Goal: Task Accomplishment & Management: Use online tool/utility

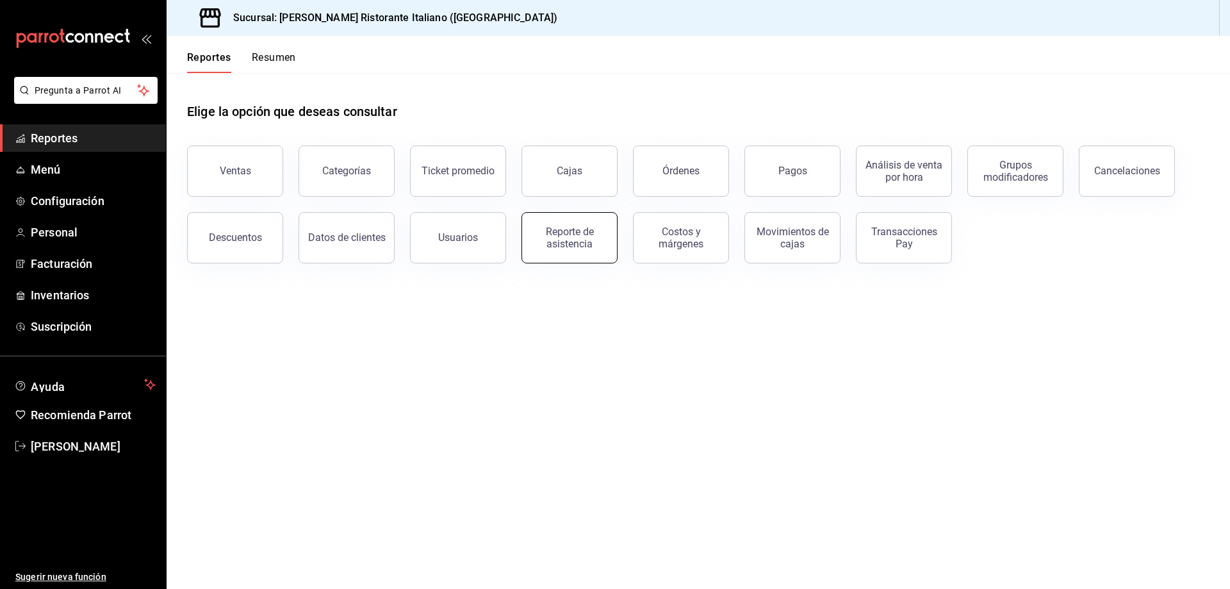
click at [564, 231] on div "Reporte de asistencia" at bounding box center [569, 238] width 79 height 24
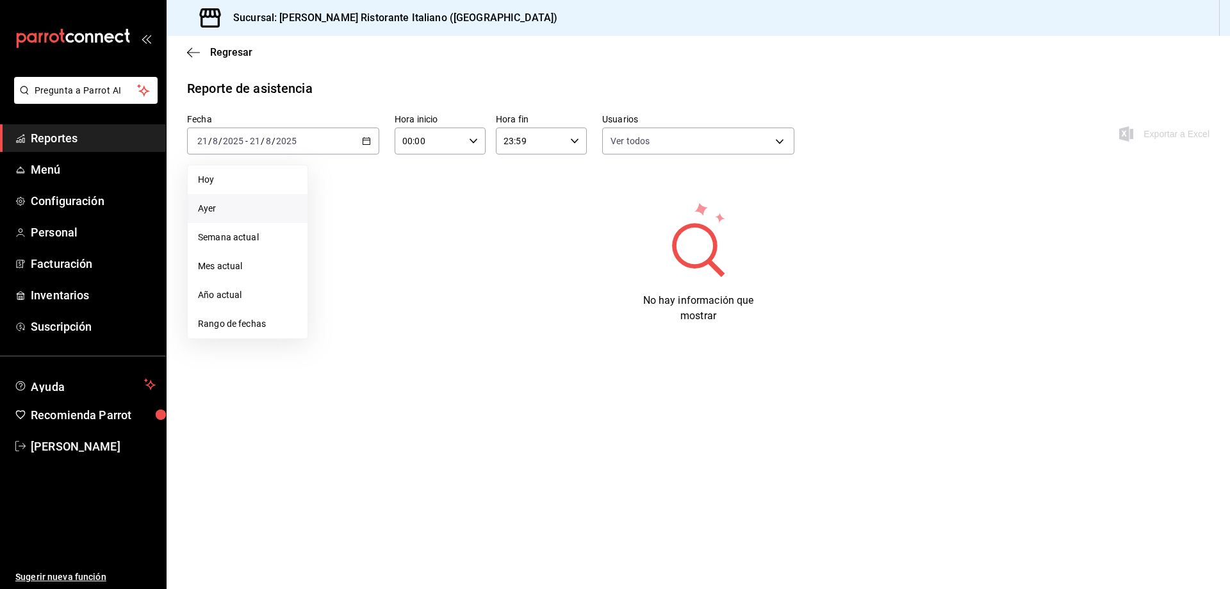
type input "fbaa1dcd-9b1b-42d3-8417-c392ee4ac69c,c847f7ff-4ec8-4711-b402-dbc889304ff0,82cd9…"
click at [208, 207] on span "Ayer" at bounding box center [247, 208] width 99 height 13
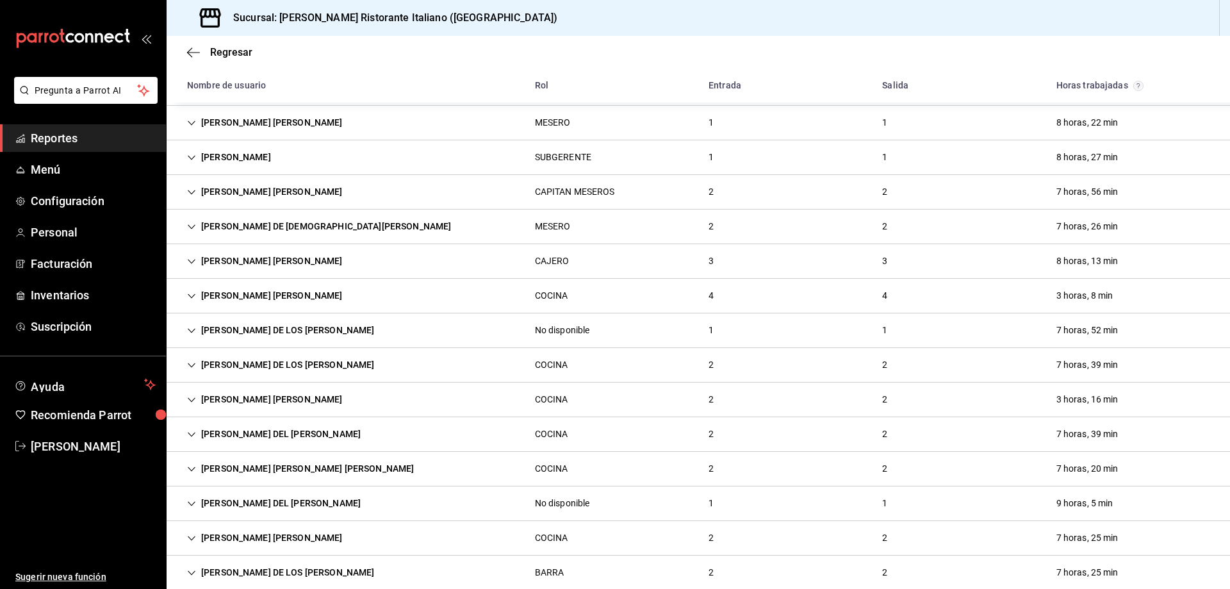
scroll to position [154, 0]
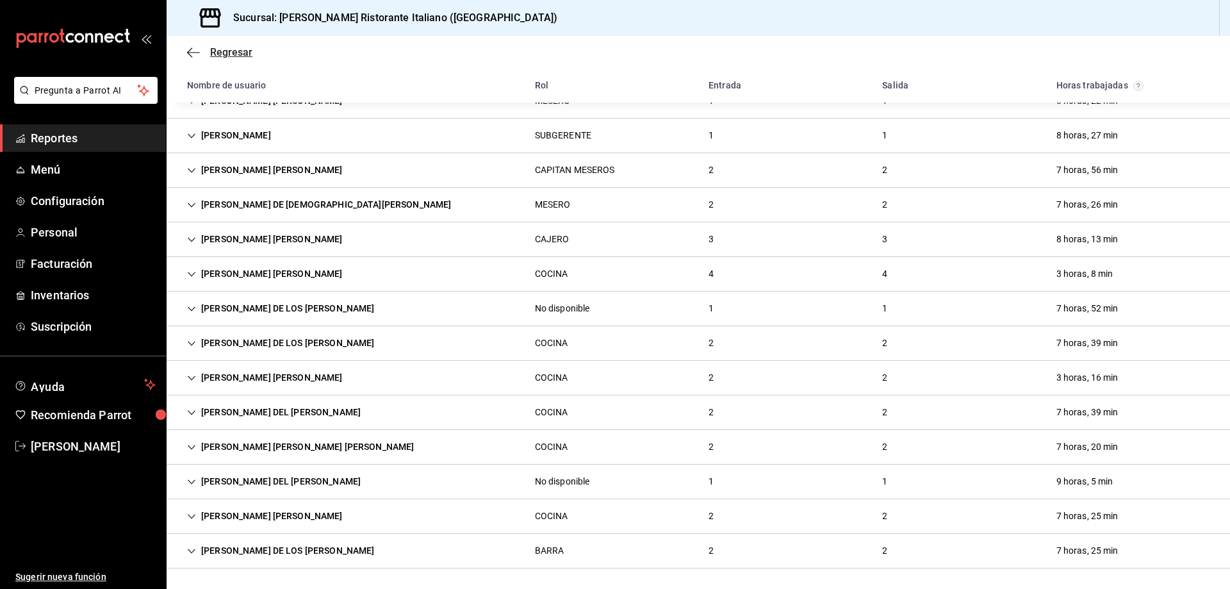
click at [222, 47] on span "Regresar" at bounding box center [231, 52] width 42 height 12
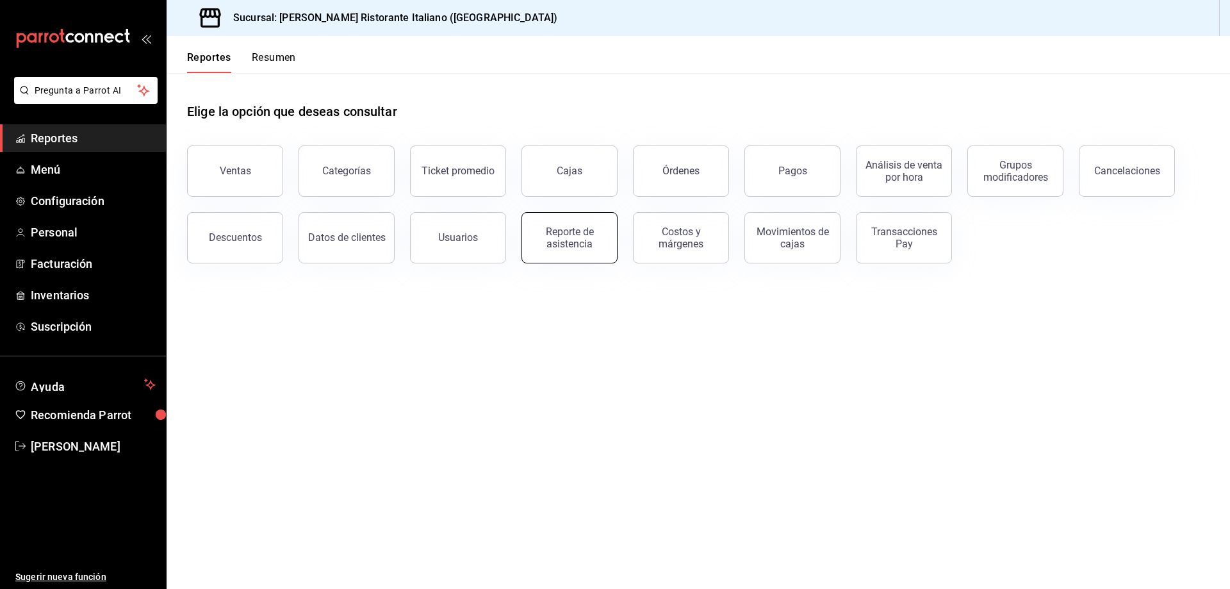
click at [566, 237] on div "Reporte de asistencia" at bounding box center [569, 238] width 79 height 24
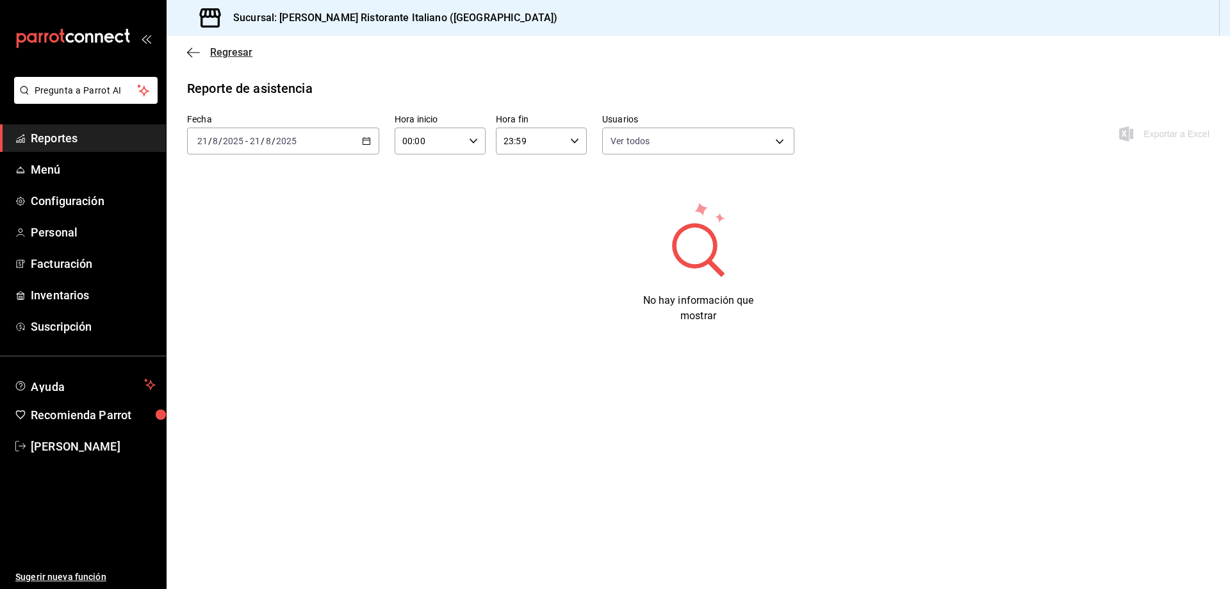
click at [218, 51] on span "Regresar" at bounding box center [231, 52] width 42 height 12
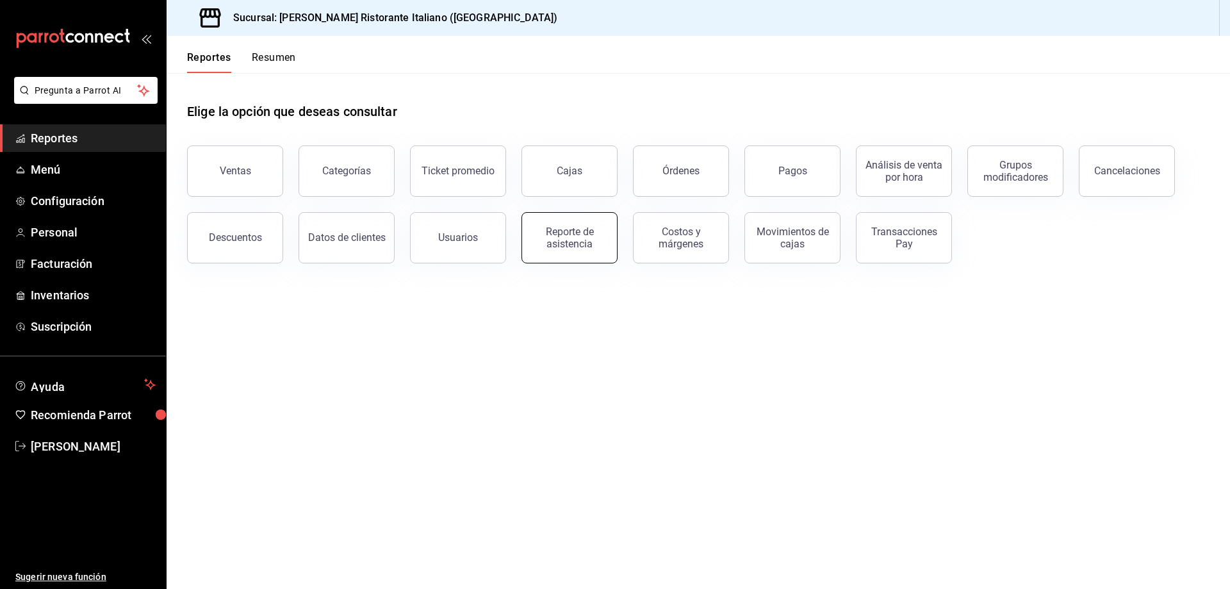
click at [580, 244] on div "Reporte de asistencia" at bounding box center [569, 238] width 79 height 24
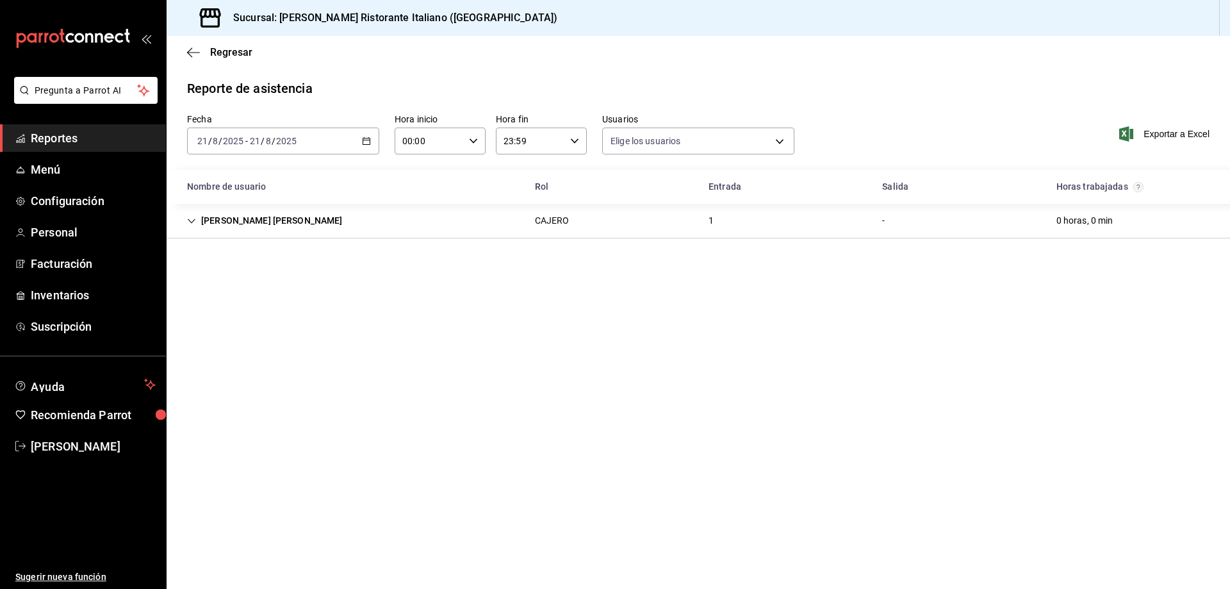
type input "fbaa1dcd-9b1b-42d3-8417-c392ee4ac69c,c847f7ff-4ec8-4711-b402-dbc889304ff0,82cd9…"
click at [187, 220] on icon "Cell" at bounding box center [191, 221] width 9 height 9
click at [232, 53] on span "Regresar" at bounding box center [231, 52] width 42 height 12
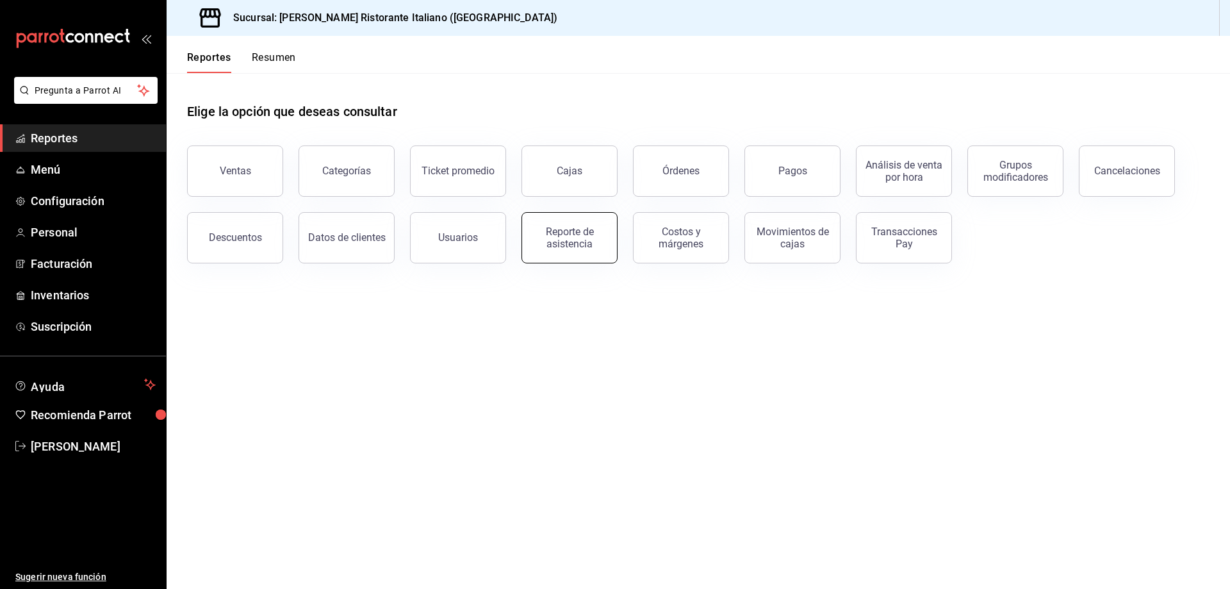
click at [549, 242] on div "Reporte de asistencia" at bounding box center [569, 238] width 79 height 24
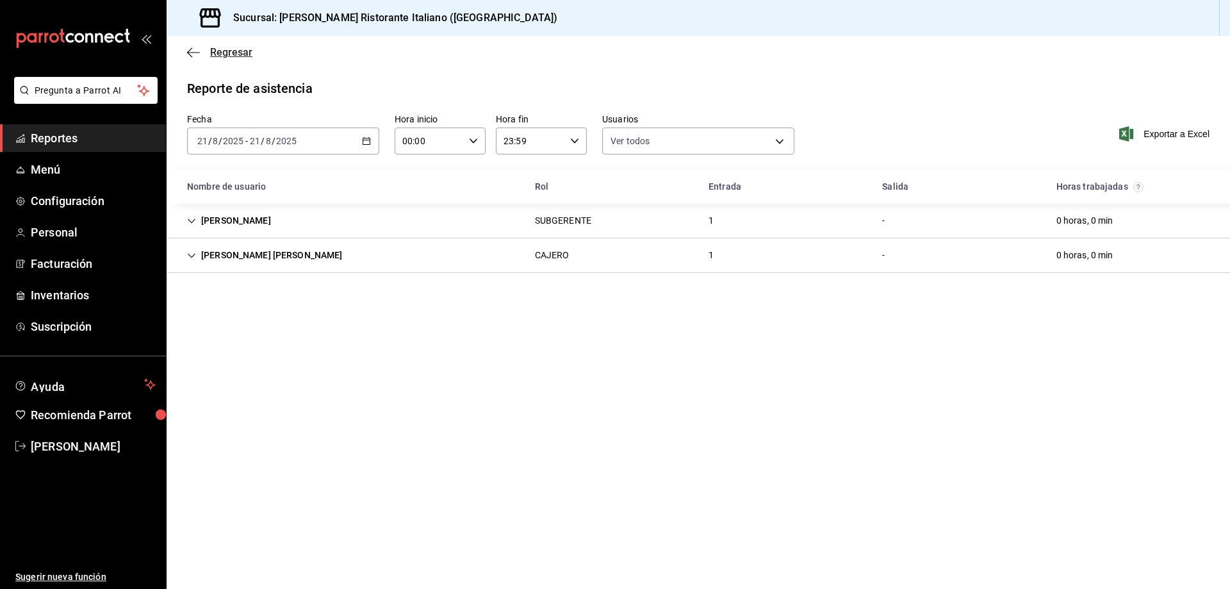
click at [216, 53] on span "Regresar" at bounding box center [231, 52] width 42 height 12
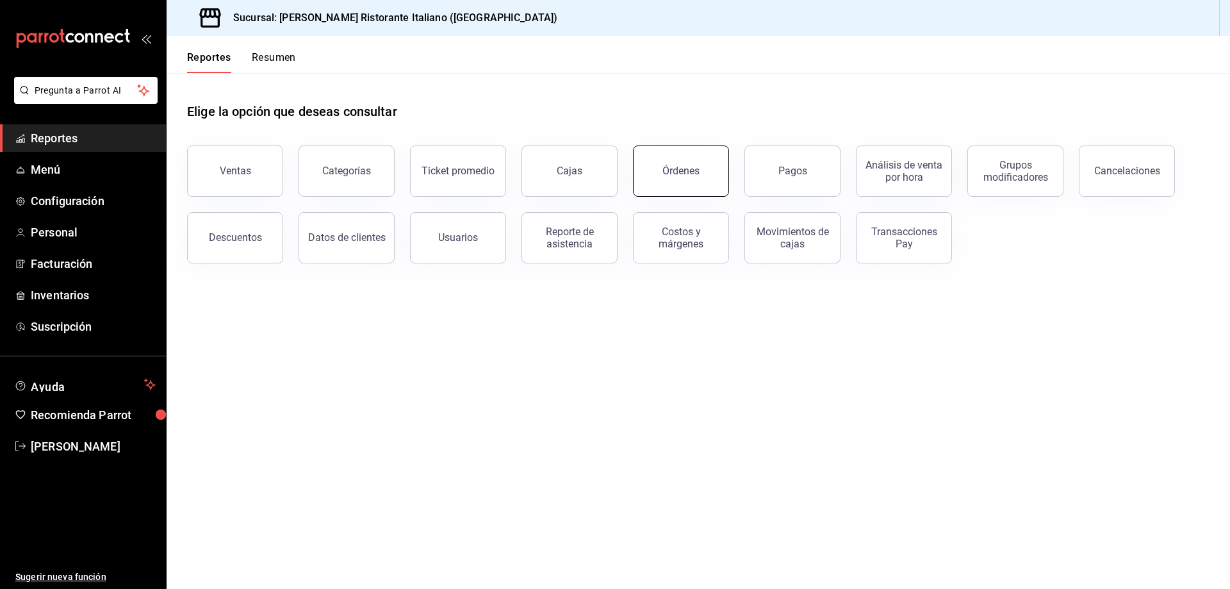
click at [693, 166] on div "Órdenes" at bounding box center [681, 171] width 37 height 12
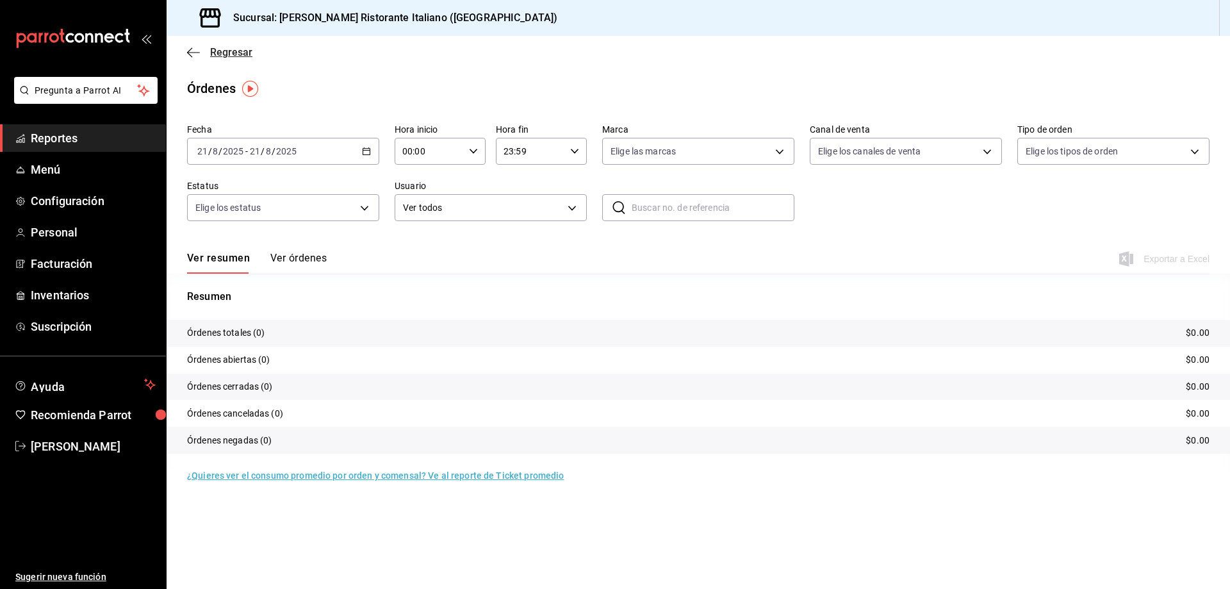
click at [223, 47] on span "Regresar" at bounding box center [231, 52] width 42 height 12
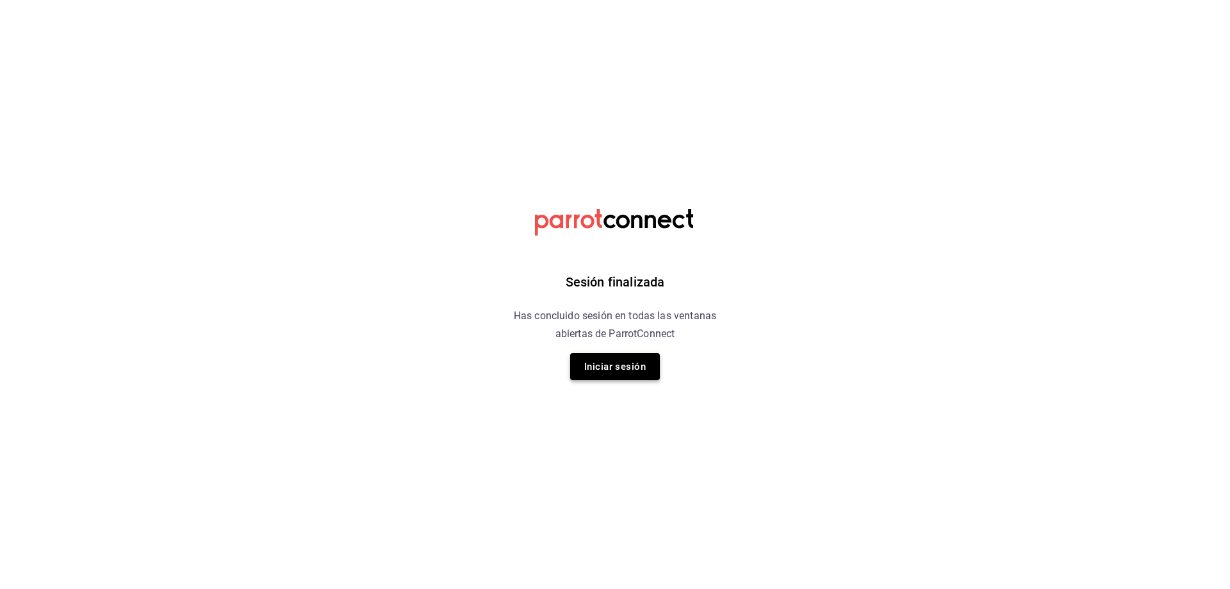
click at [618, 365] on button "Iniciar sesión" at bounding box center [615, 366] width 90 height 27
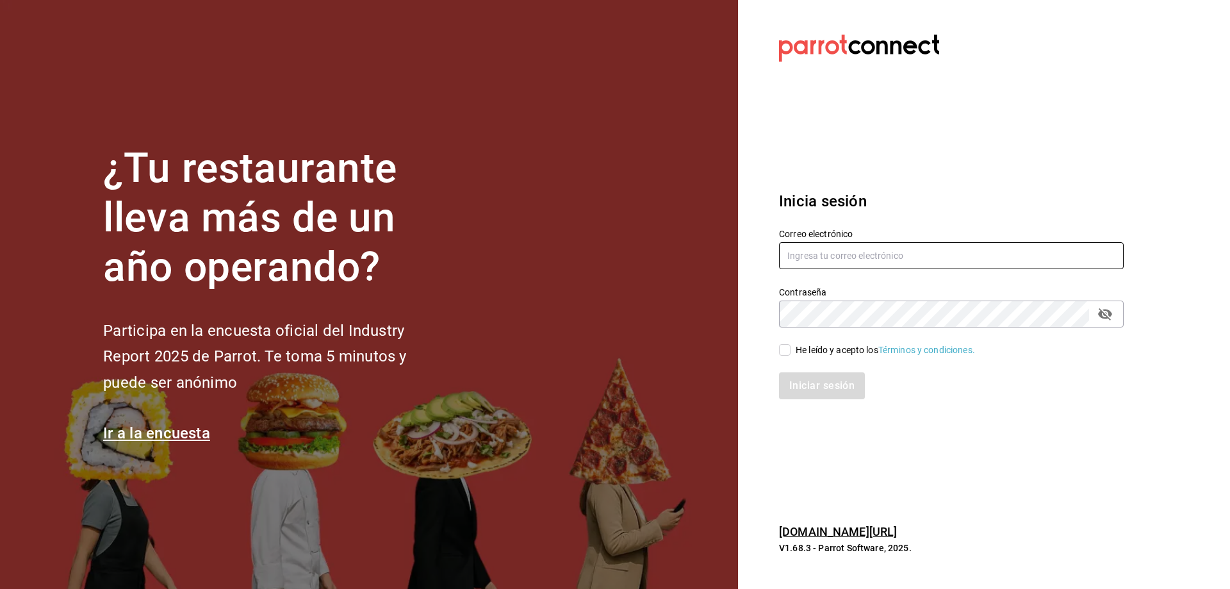
type input "chefabelino17@gmail.com"
click at [786, 354] on input "He leído y acepto los Términos y condiciones." at bounding box center [785, 350] width 12 height 12
checkbox input "true"
click at [824, 385] on button "Iniciar sesión" at bounding box center [822, 385] width 87 height 27
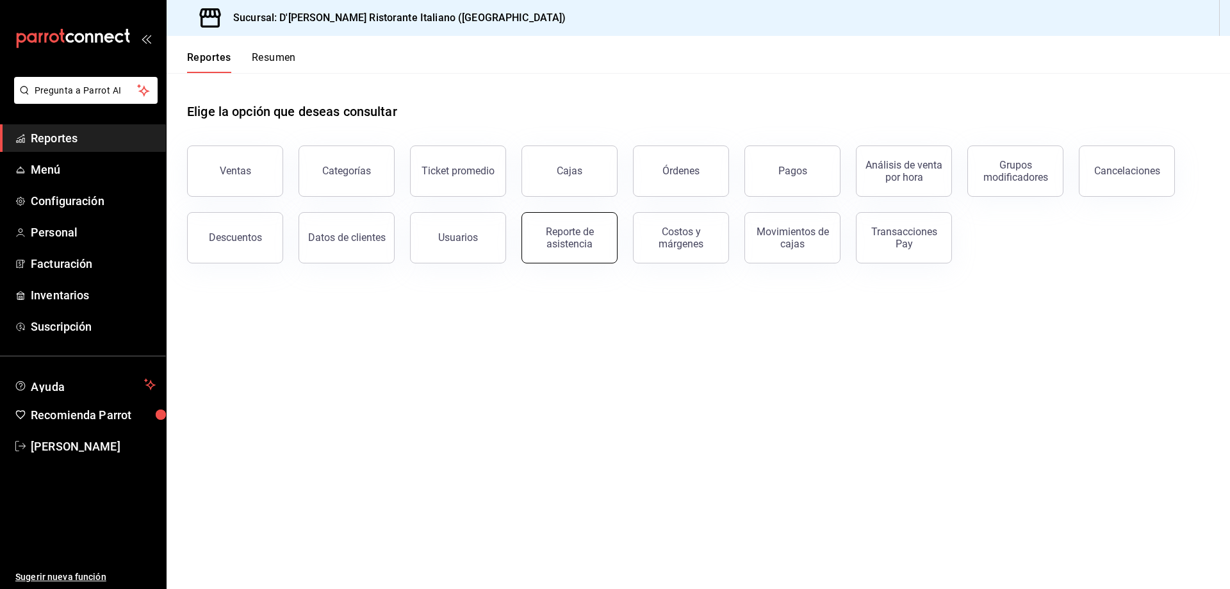
click at [591, 238] on div "Reporte de asistencia" at bounding box center [569, 238] width 79 height 24
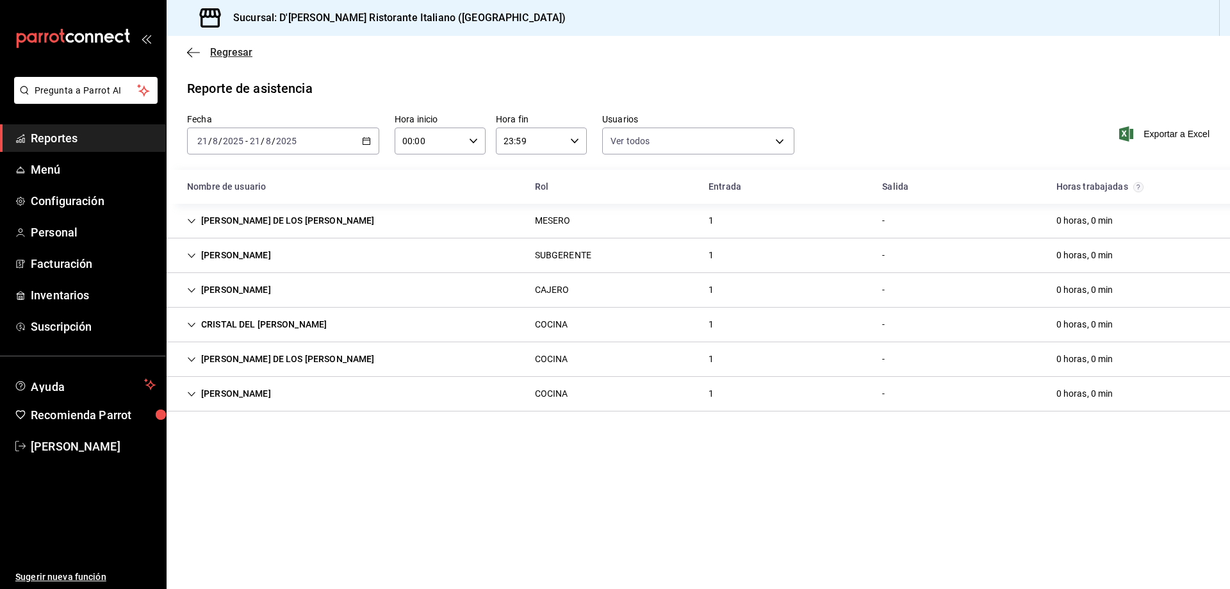
click at [220, 51] on span "Regresar" at bounding box center [231, 52] width 42 height 12
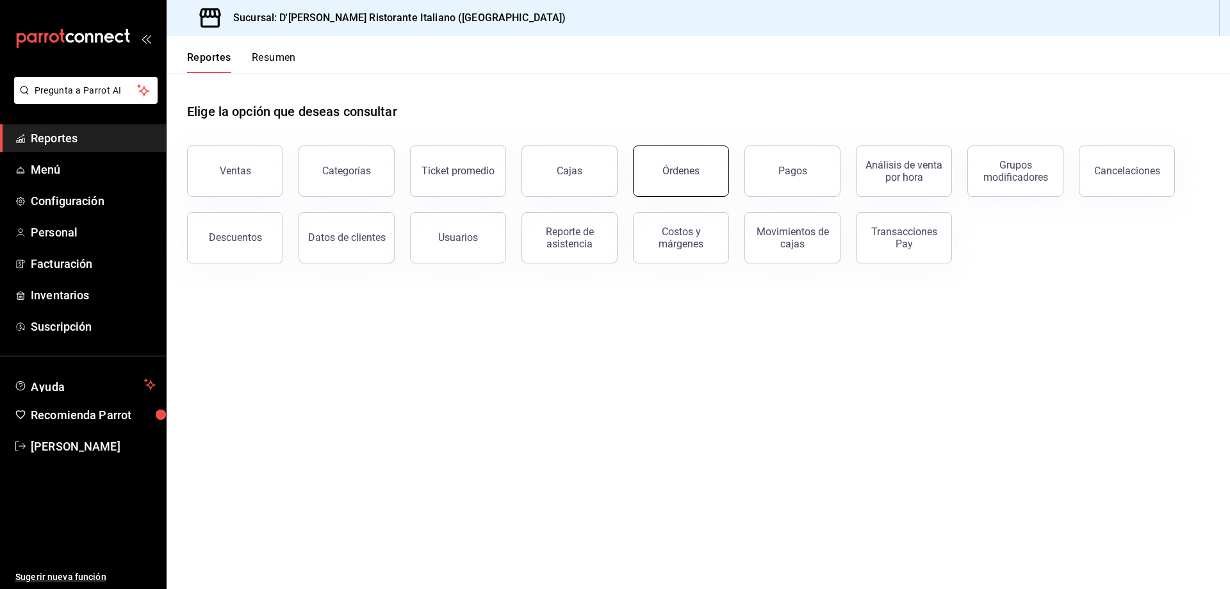
click at [677, 172] on div "Órdenes" at bounding box center [681, 171] width 37 height 12
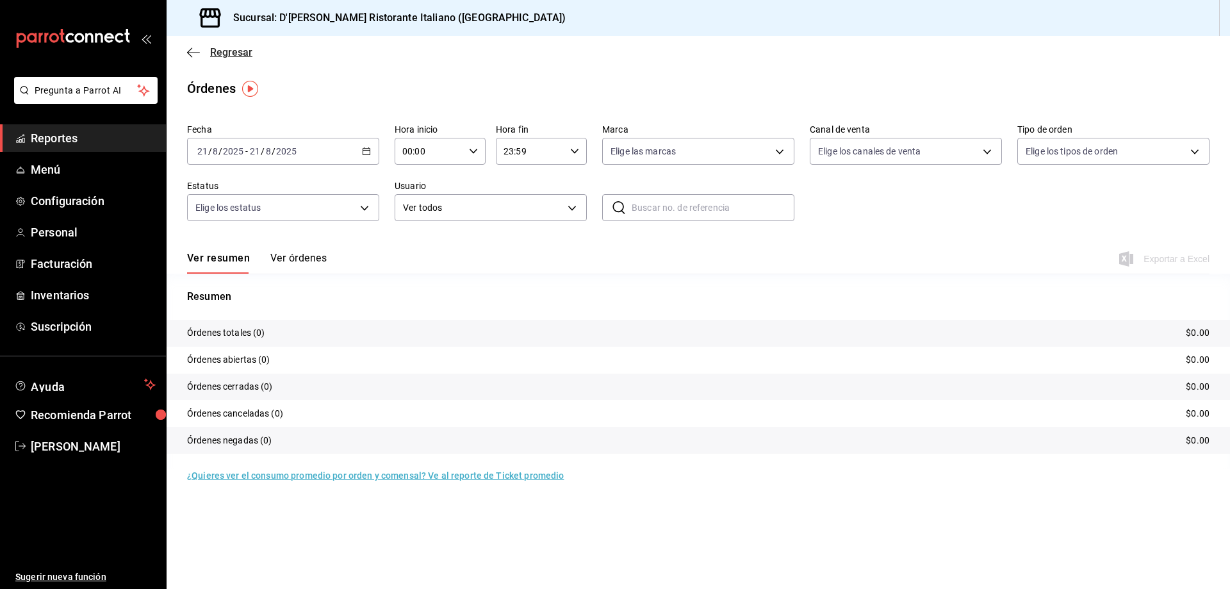
click at [225, 49] on span "Regresar" at bounding box center [231, 52] width 42 height 12
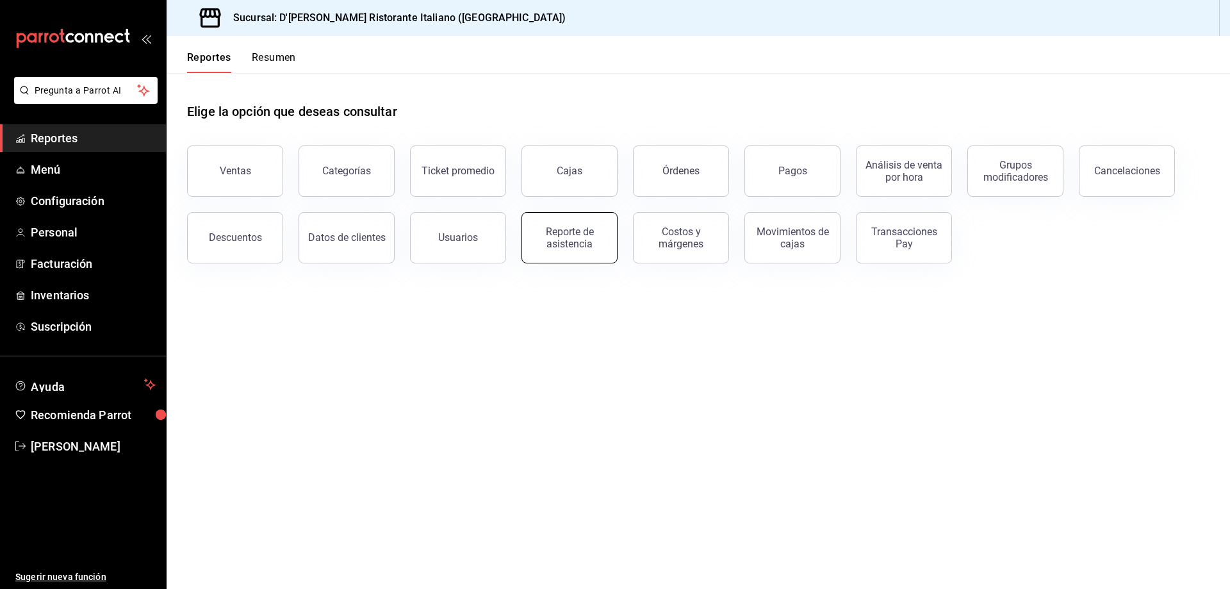
click at [564, 234] on div "Reporte de asistencia" at bounding box center [569, 238] width 79 height 24
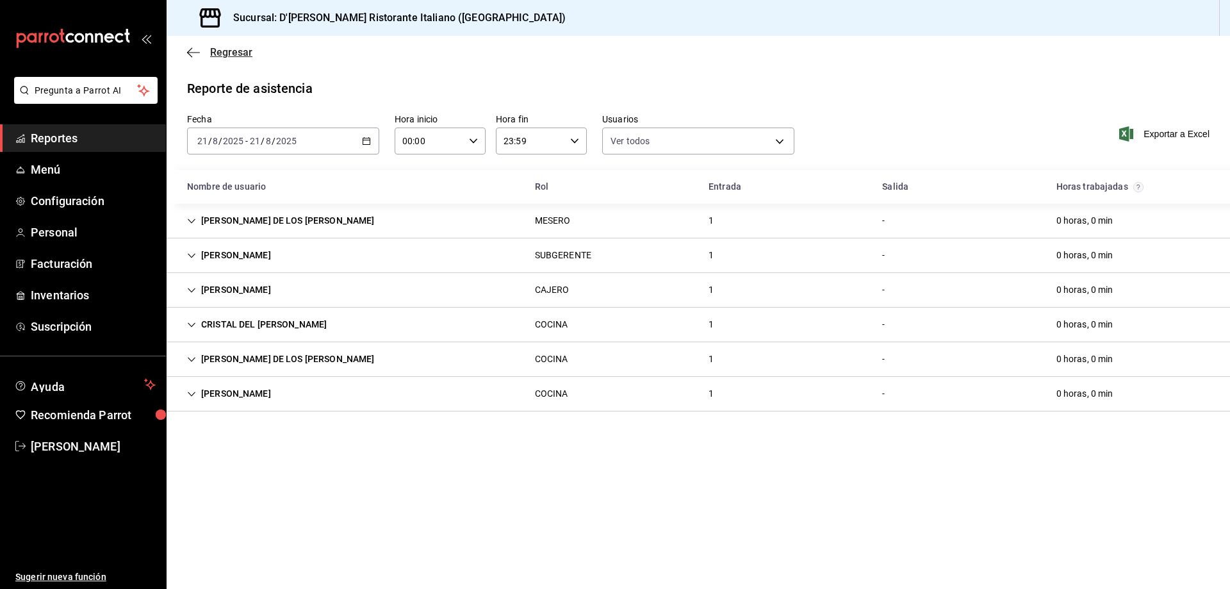
click at [224, 49] on span "Regresar" at bounding box center [231, 52] width 42 height 12
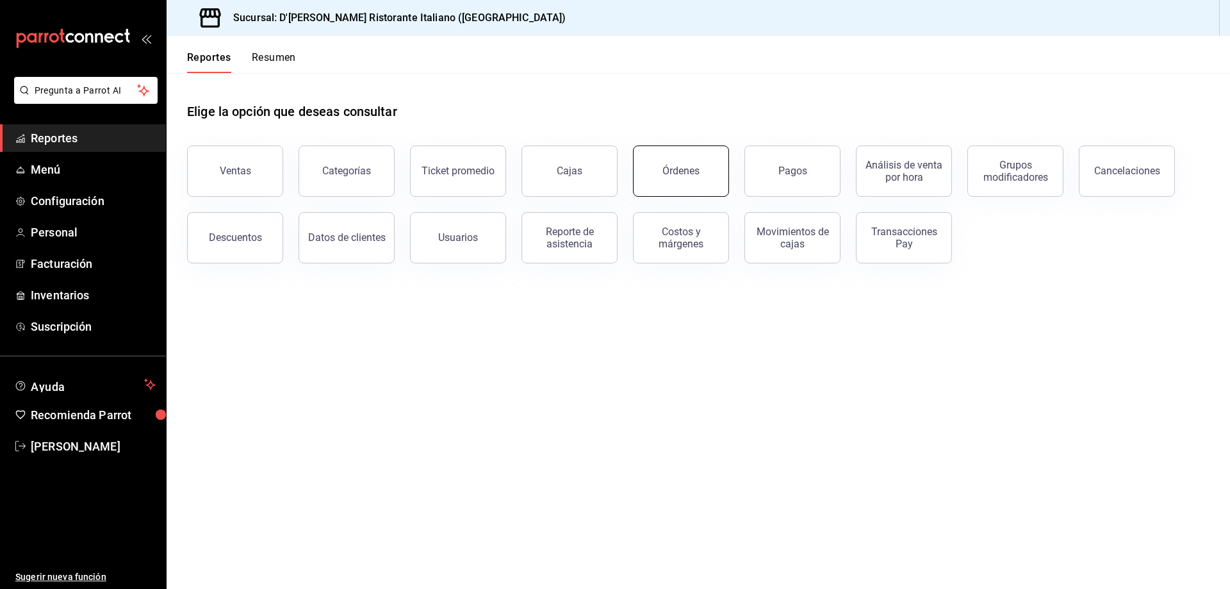
click at [687, 177] on button "Órdenes" at bounding box center [681, 170] width 96 height 51
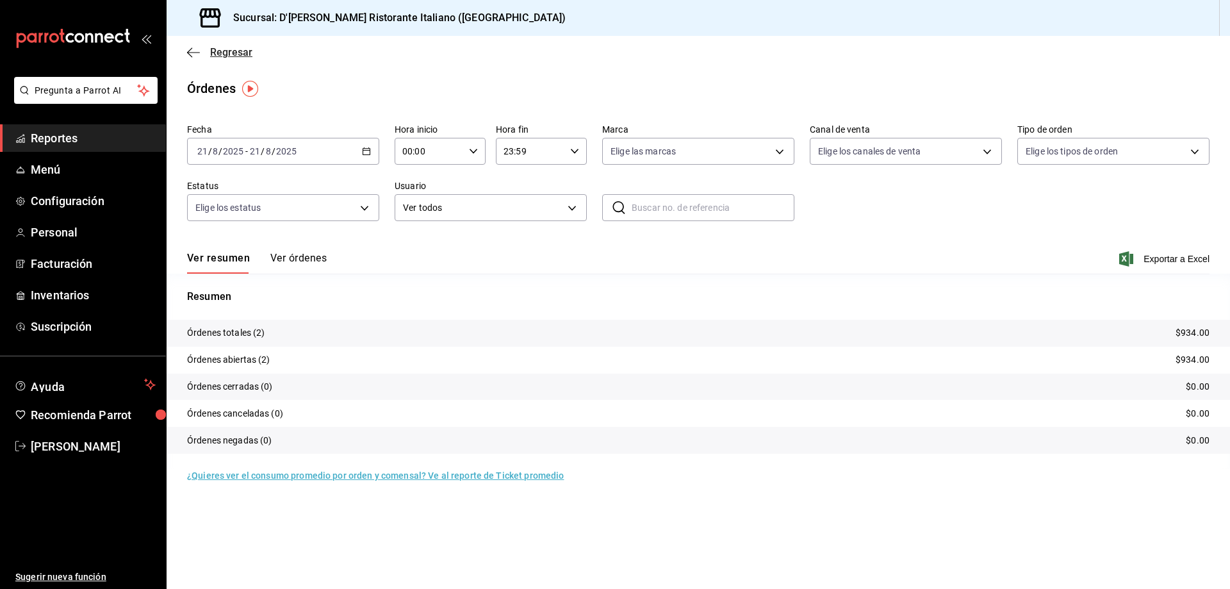
click at [236, 51] on span "Regresar" at bounding box center [231, 52] width 42 height 12
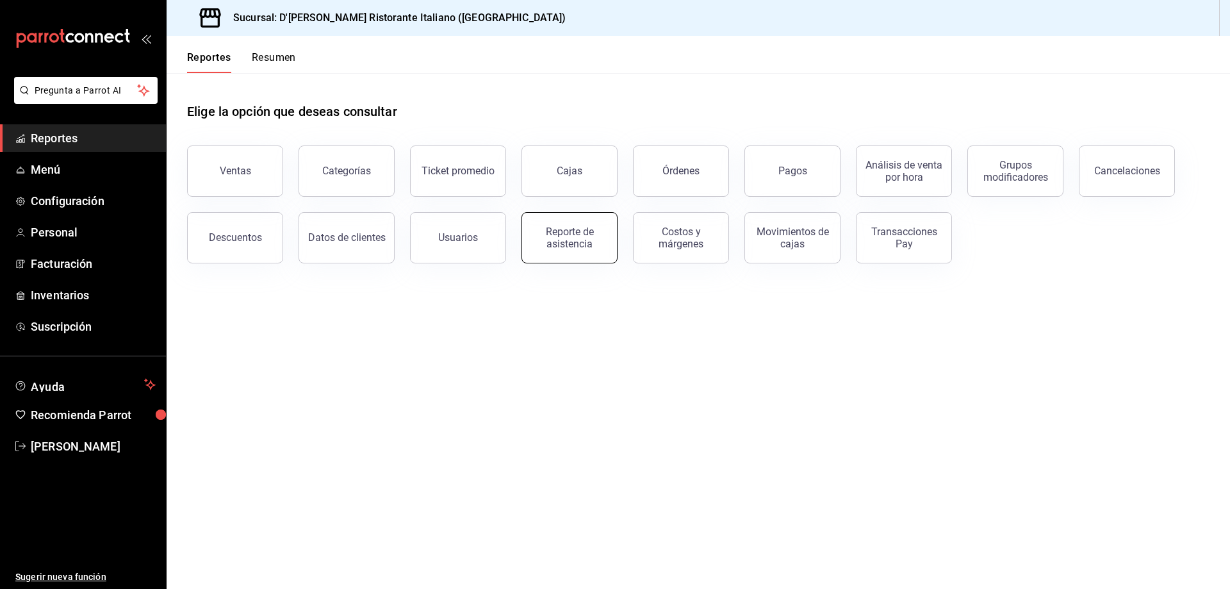
click at [564, 243] on div "Reporte de asistencia" at bounding box center [569, 238] width 79 height 24
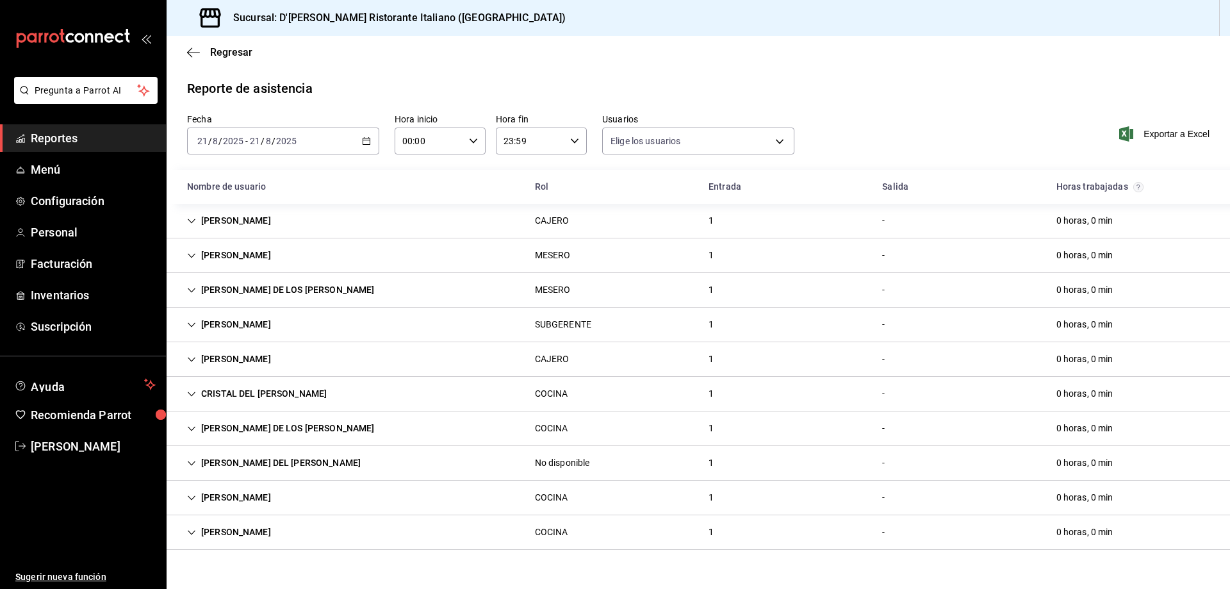
type input "fbaa1dcd-9b1b-42d3-8417-c392ee4ac69c,c847f7ff-4ec8-4711-b402-dbc889304ff0,82cd9…"
